Goal: Task Accomplishment & Management: Complete application form

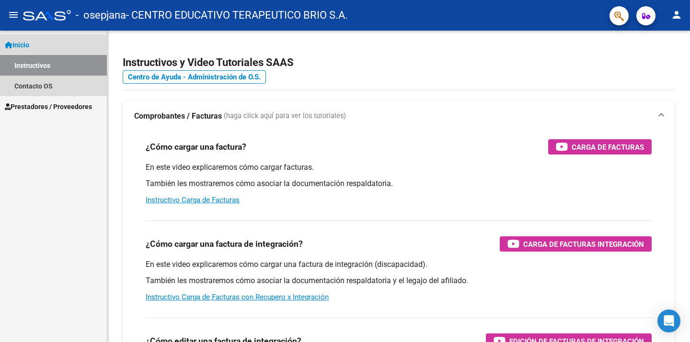
click at [38, 63] on link "Instructivos" at bounding box center [53, 65] width 107 height 21
click at [44, 63] on link "Instructivos" at bounding box center [53, 65] width 107 height 21
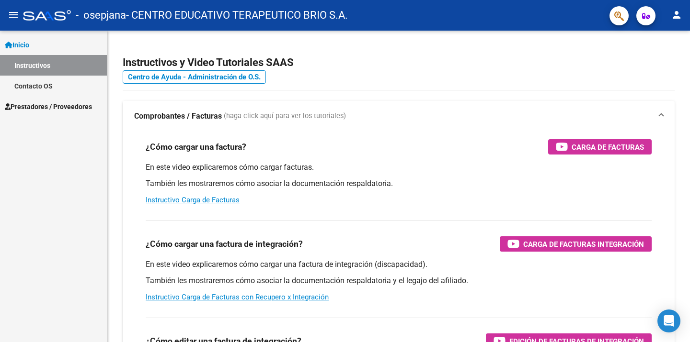
click at [56, 105] on span "Prestadores / Proveedores" at bounding box center [48, 107] width 87 height 11
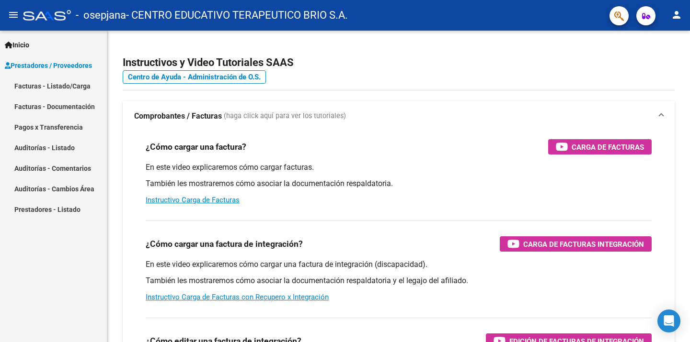
click at [72, 82] on link "Facturas - Listado/Carga" at bounding box center [53, 86] width 107 height 21
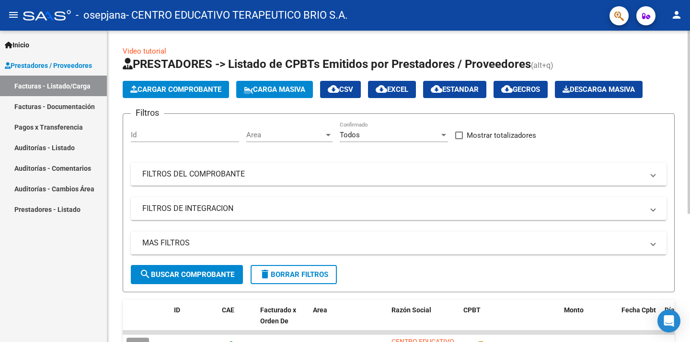
click at [206, 90] on span "Cargar Comprobante" at bounding box center [175, 89] width 91 height 9
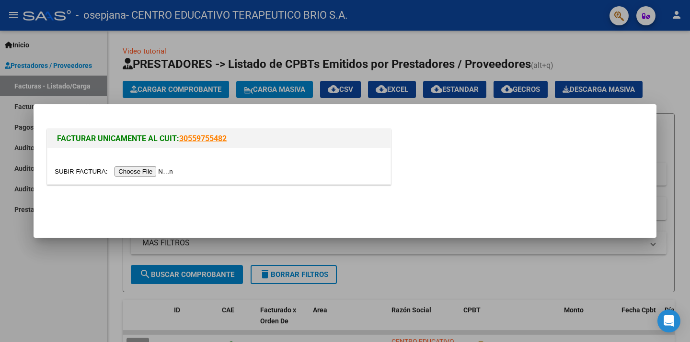
click at [164, 169] on input "file" at bounding box center [115, 172] width 121 height 10
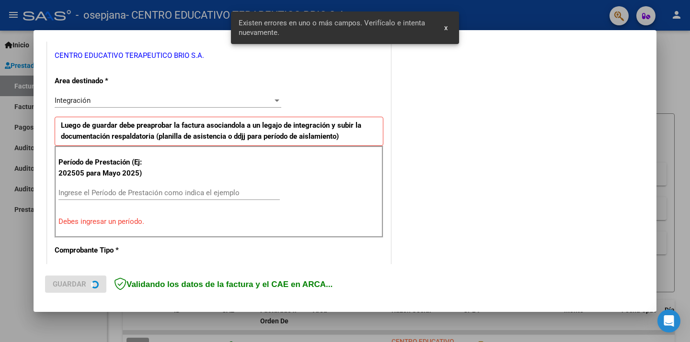
scroll to position [205, 0]
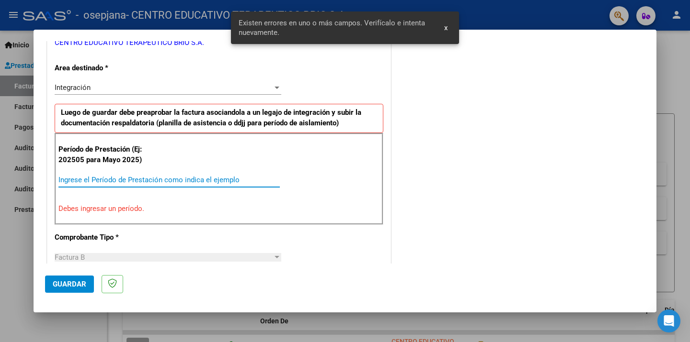
click at [150, 177] on input "Ingrese el Período de Prestación como indica el ejemplo" at bounding box center [168, 180] width 221 height 9
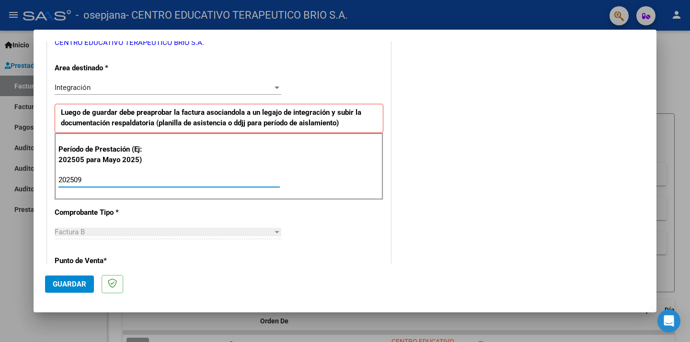
type input "202509"
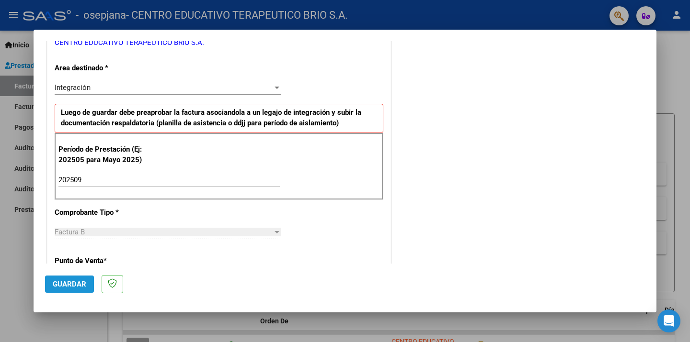
click at [67, 287] on span "Guardar" at bounding box center [70, 284] width 34 height 9
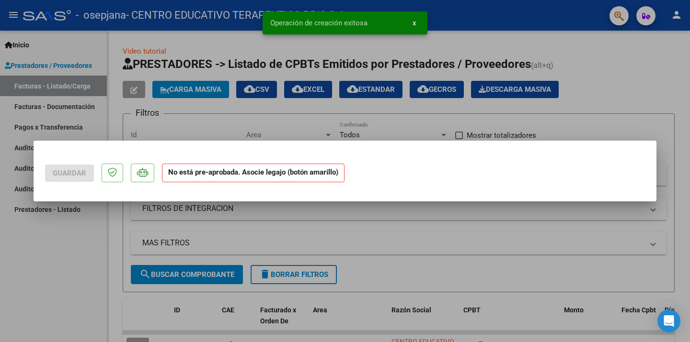
scroll to position [0, 0]
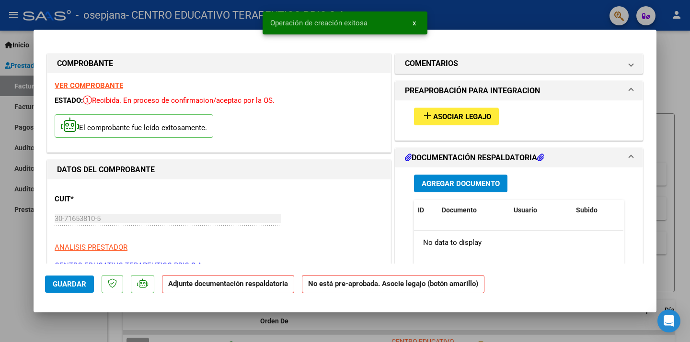
click at [459, 110] on button "add Asociar Legajo" at bounding box center [456, 117] width 85 height 18
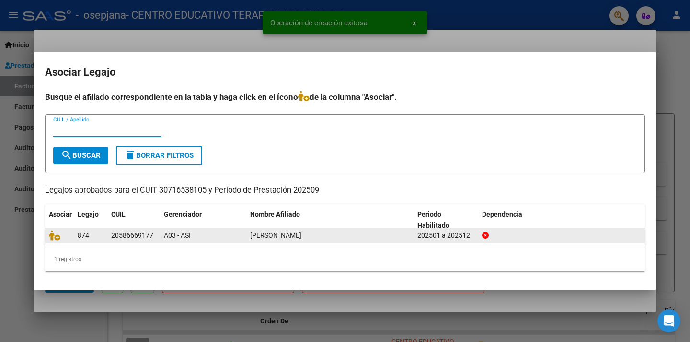
click at [62, 236] on span at bounding box center [56, 236] width 14 height 8
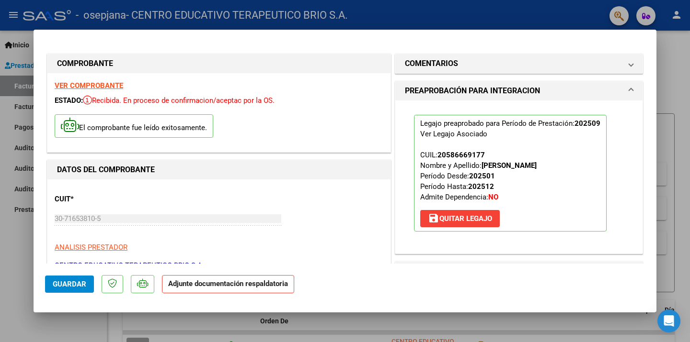
click at [633, 84] on mat-expansion-panel-header "PREAPROBACIÓN PARA INTEGRACION" at bounding box center [518, 90] width 247 height 19
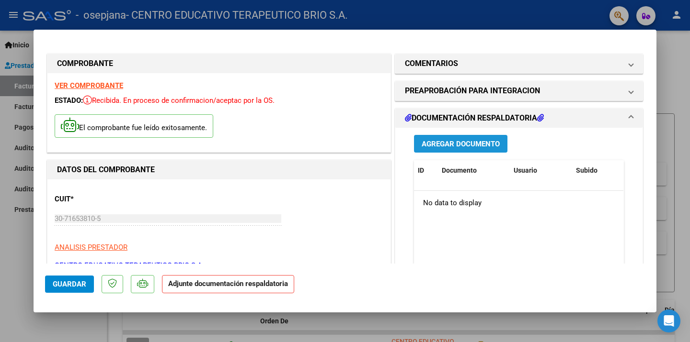
click at [447, 147] on span "Agregar Documento" at bounding box center [461, 144] width 78 height 9
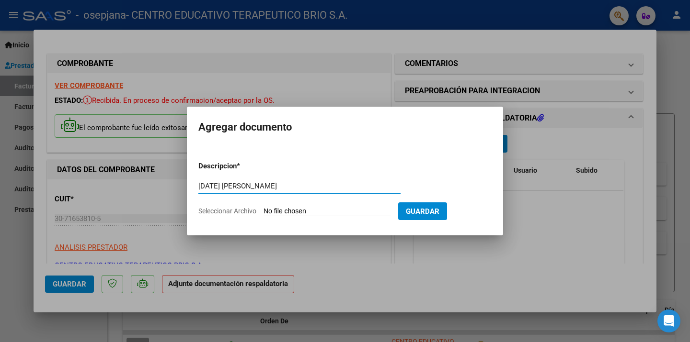
type input "[DATE] [PERSON_NAME]"
click at [337, 215] on input "Seleccionar Archivo" at bounding box center [326, 211] width 127 height 9
type input "C:\fakepath\[PERSON_NAME][DATE].pdf"
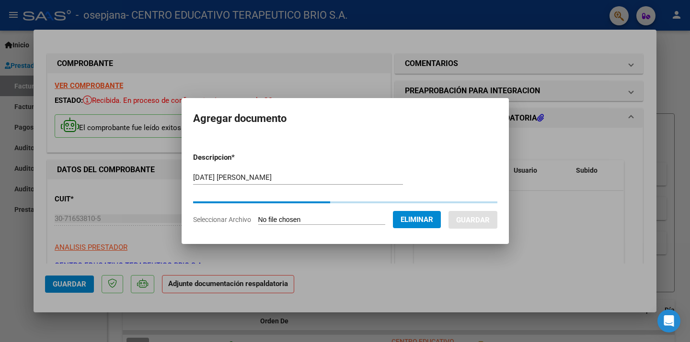
click at [313, 178] on input "[DATE] [PERSON_NAME]" at bounding box center [298, 177] width 210 height 9
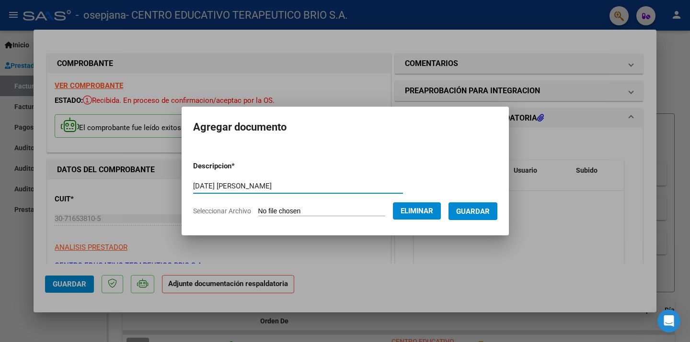
type input "[DATE] [PERSON_NAME]"
click at [467, 204] on button "Guardar" at bounding box center [472, 212] width 49 height 18
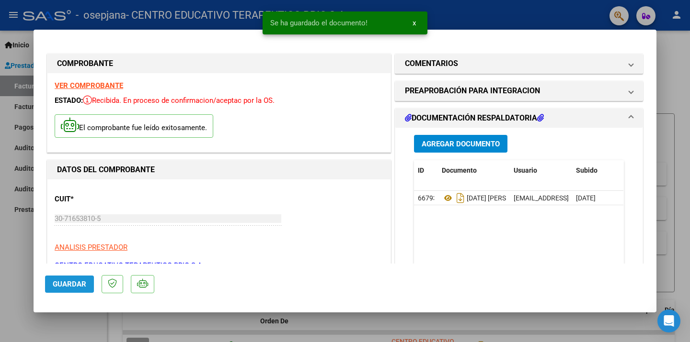
click at [65, 284] on span "Guardar" at bounding box center [70, 284] width 34 height 9
click at [23, 261] on div at bounding box center [345, 171] width 690 height 342
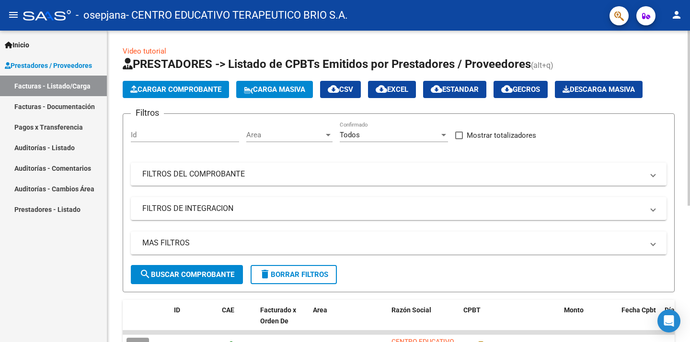
click at [119, 292] on div "Video tutorial PRESTADORES -> Listado de CPBTs Emitidos por Prestadores / Prove…" at bounding box center [398, 308] width 582 height 554
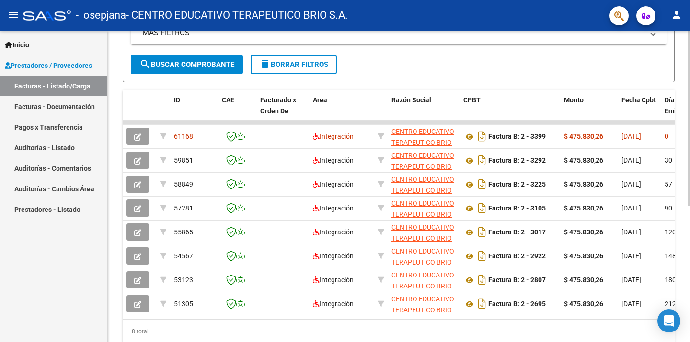
scroll to position [211, 0]
